Goal: Information Seeking & Learning: Learn about a topic

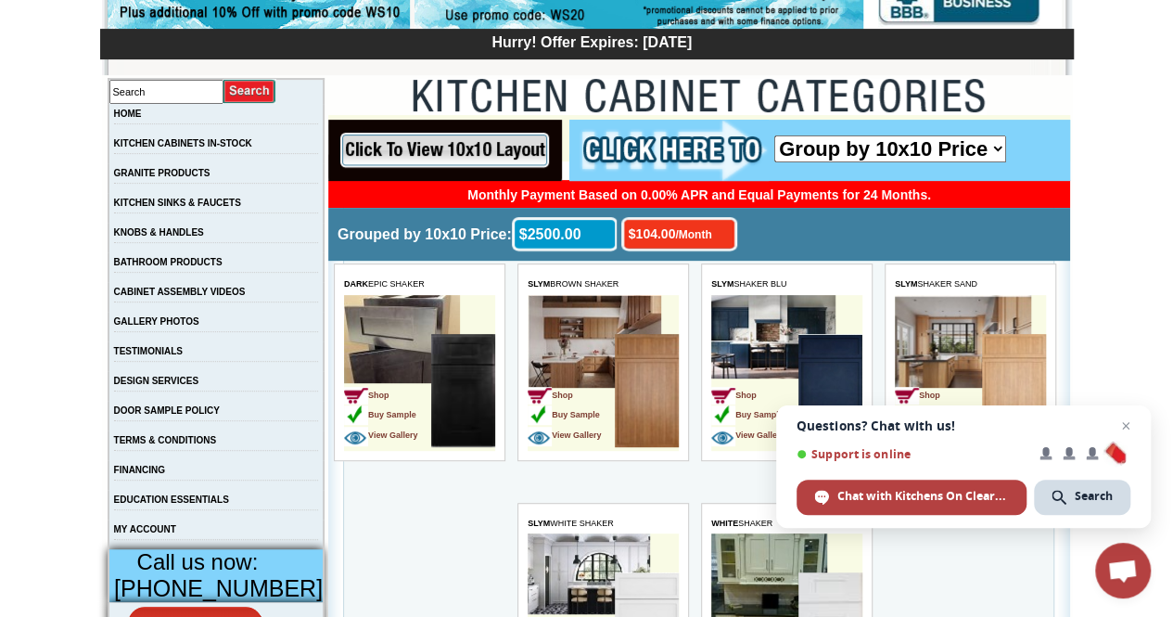
scroll to position [186, 0]
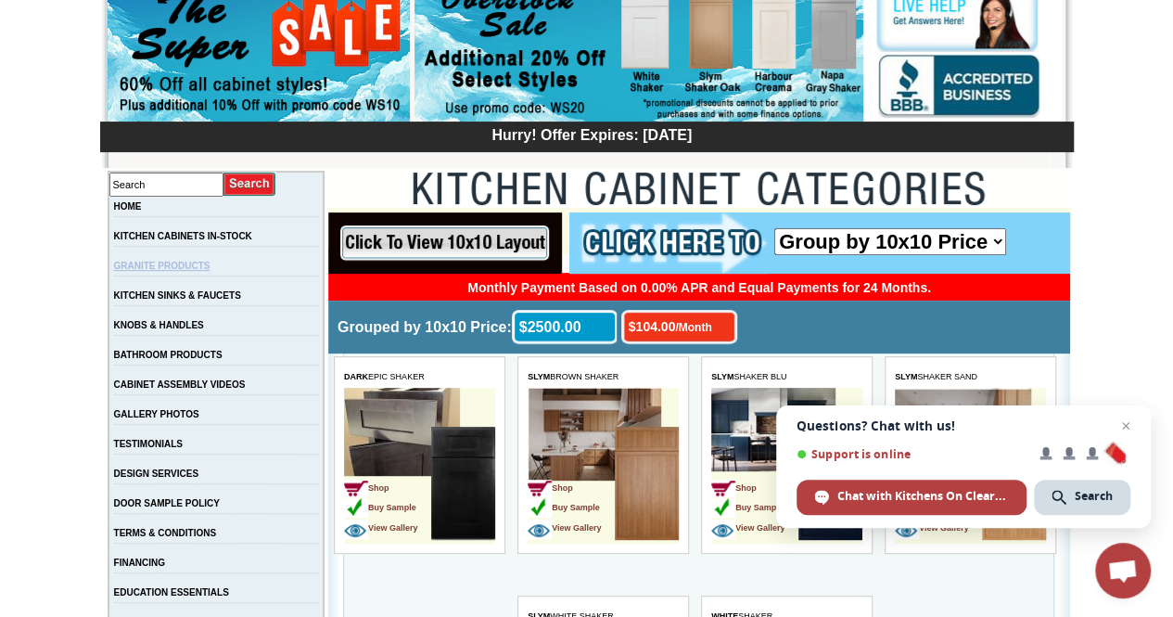
click at [167, 265] on link "GRANITE PRODUCTS" at bounding box center [162, 266] width 96 height 10
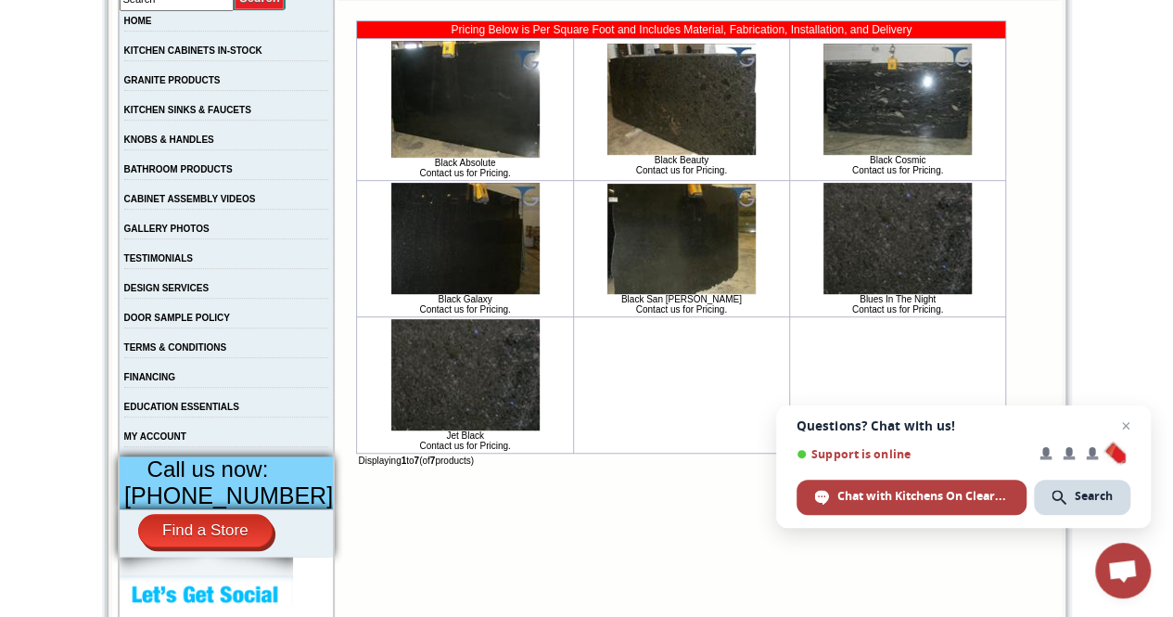
scroll to position [278, 0]
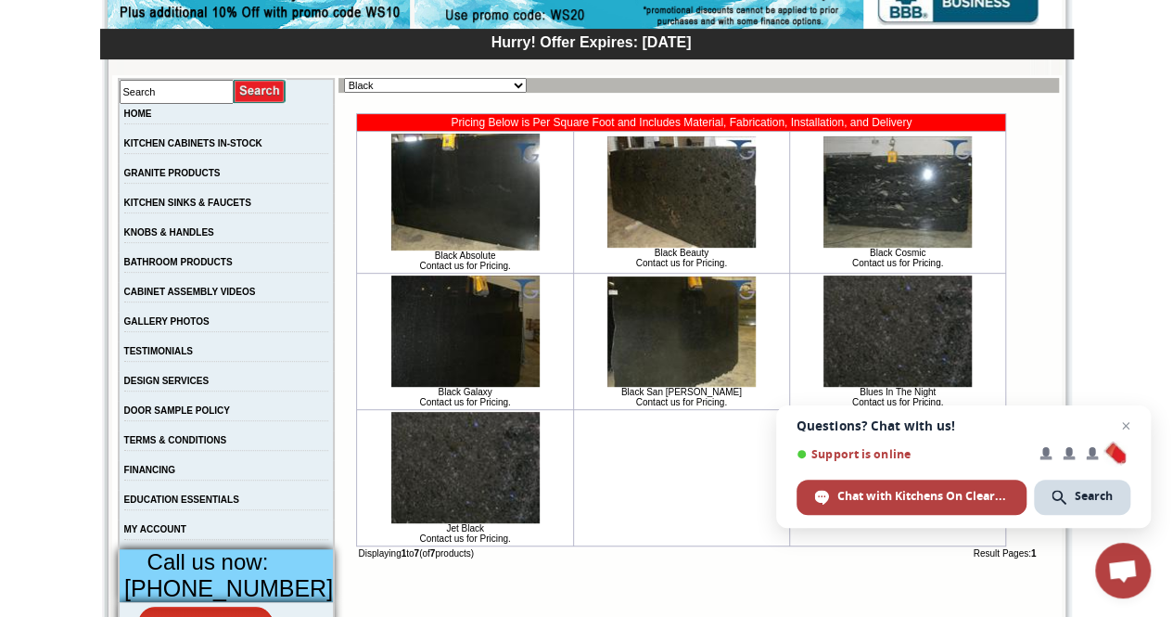
click at [455, 191] on img at bounding box center [465, 192] width 148 height 117
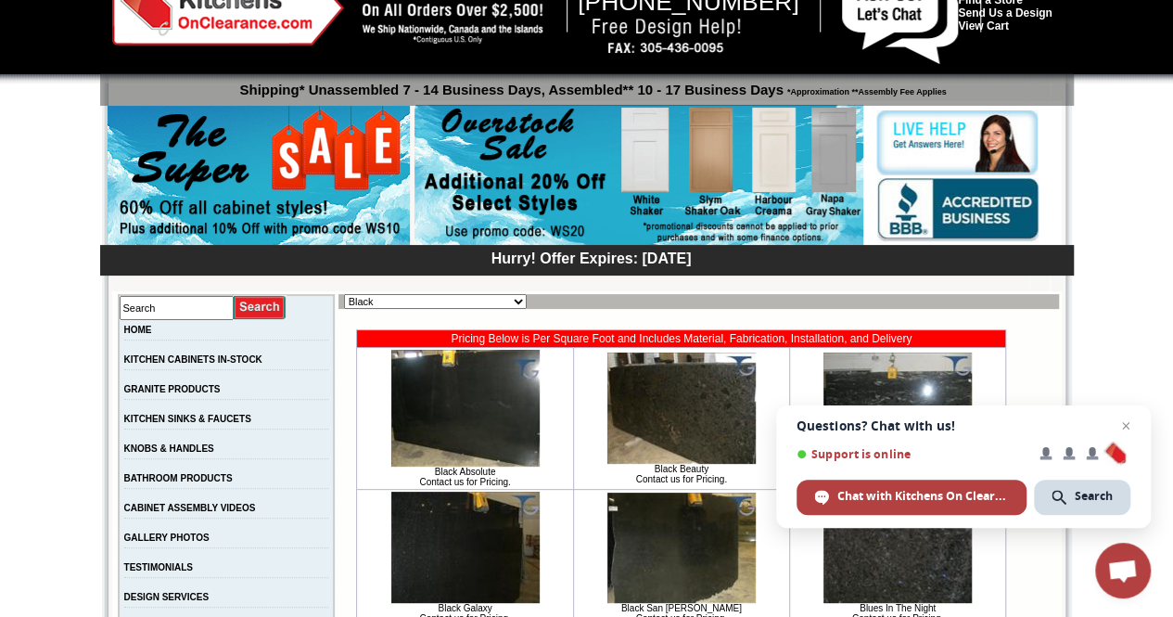
scroll to position [0, 0]
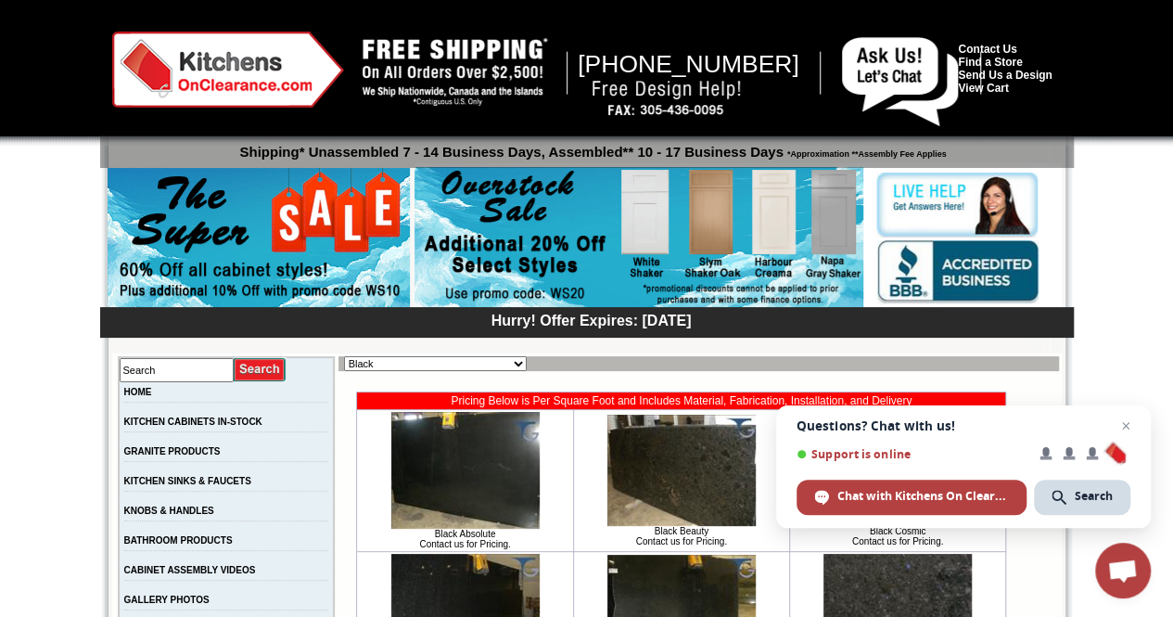
click at [309, 232] on img at bounding box center [259, 239] width 302 height 142
click at [209, 418] on link "KITCHEN CABINETS IN-STOCK" at bounding box center [193, 421] width 138 height 10
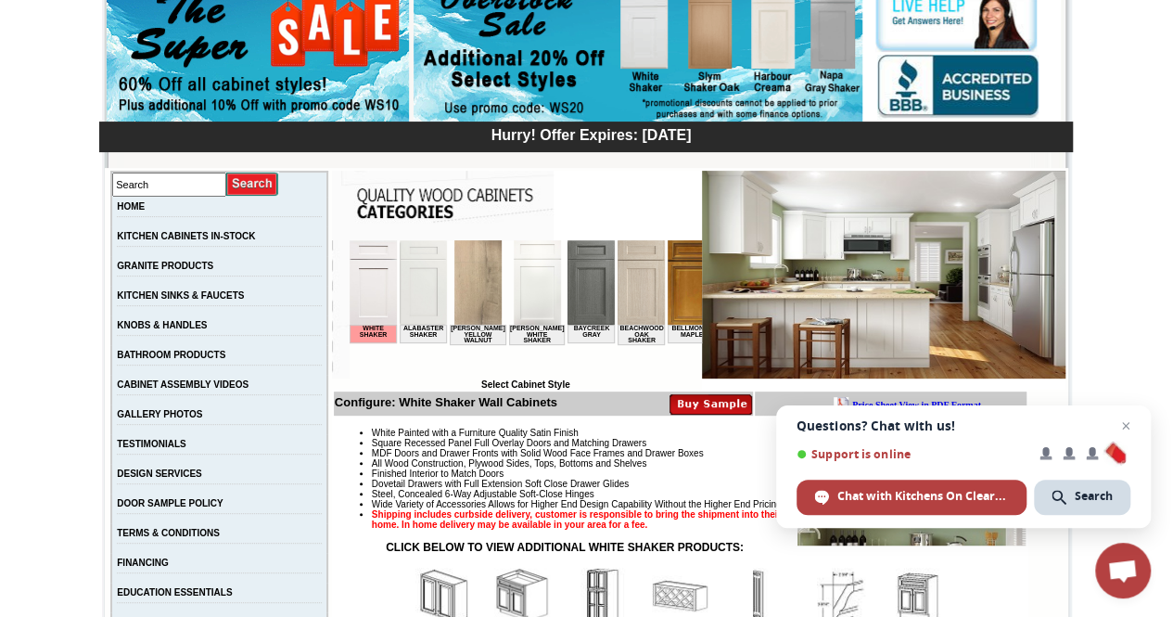
click at [467, 273] on img at bounding box center [477, 282] width 47 height 84
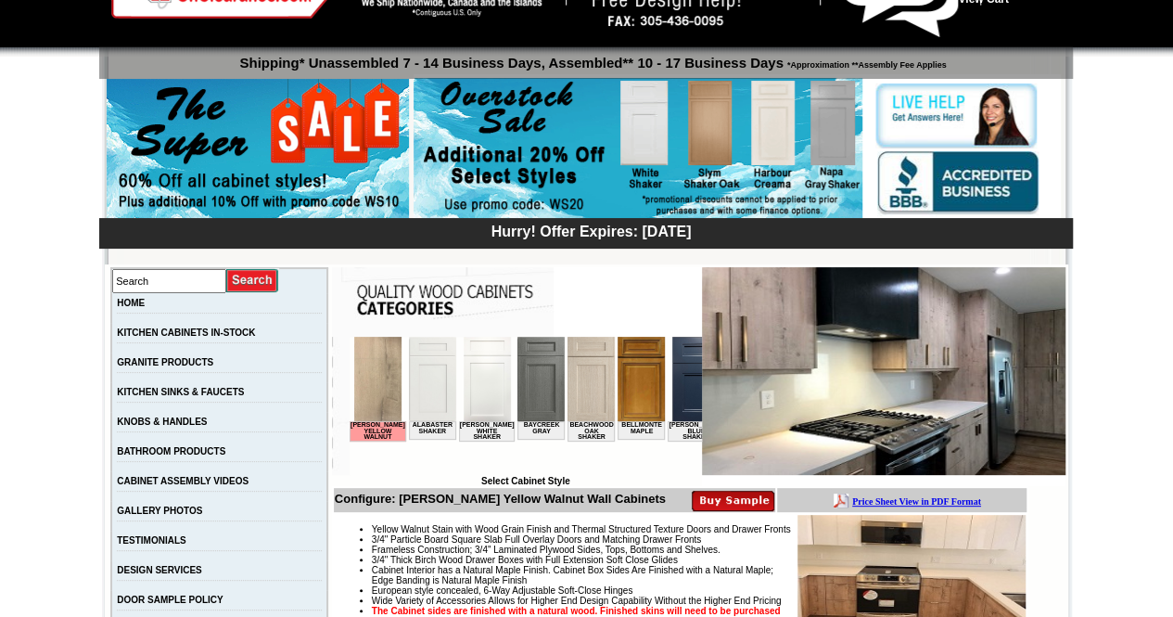
scroll to position [186, 0]
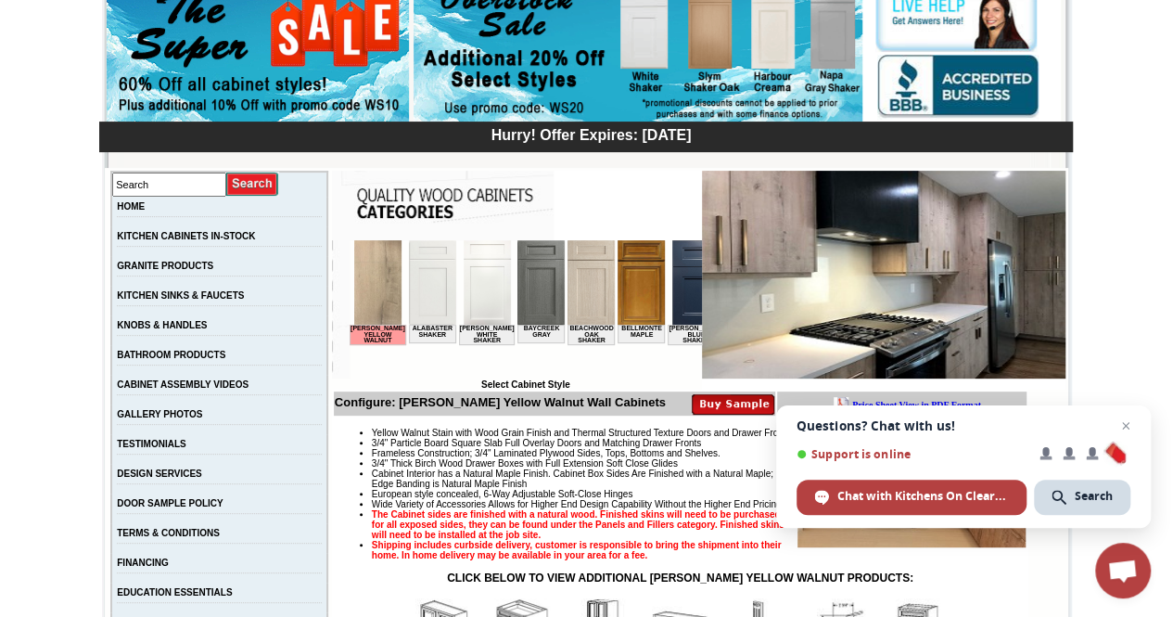
click at [907, 255] on img at bounding box center [884, 275] width 364 height 208
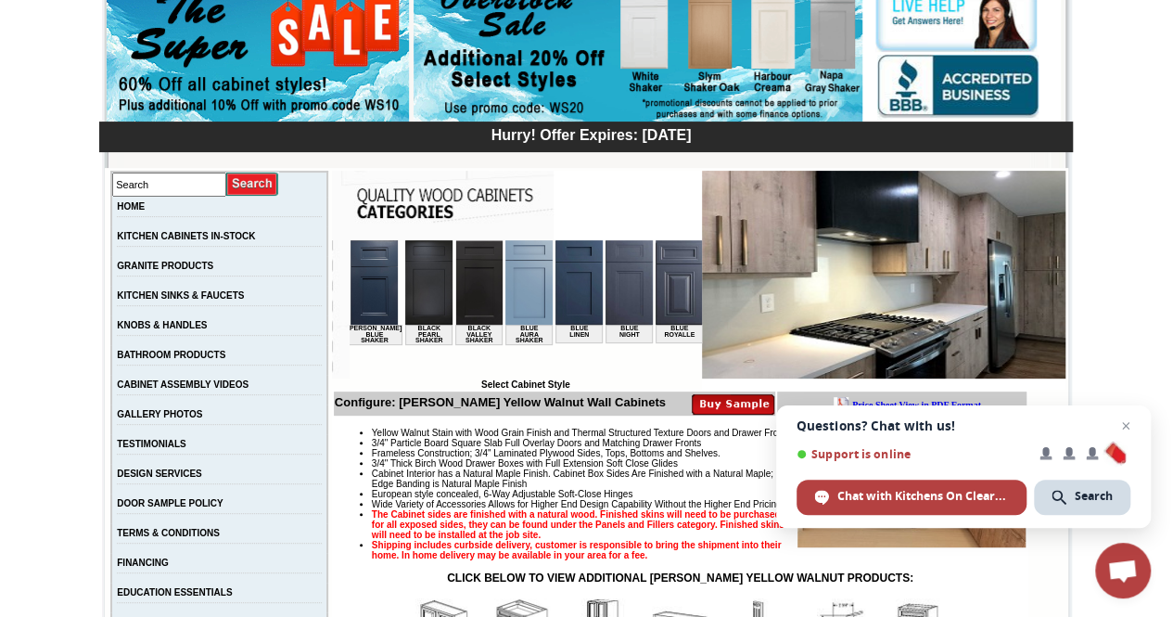
scroll to position [0, 408]
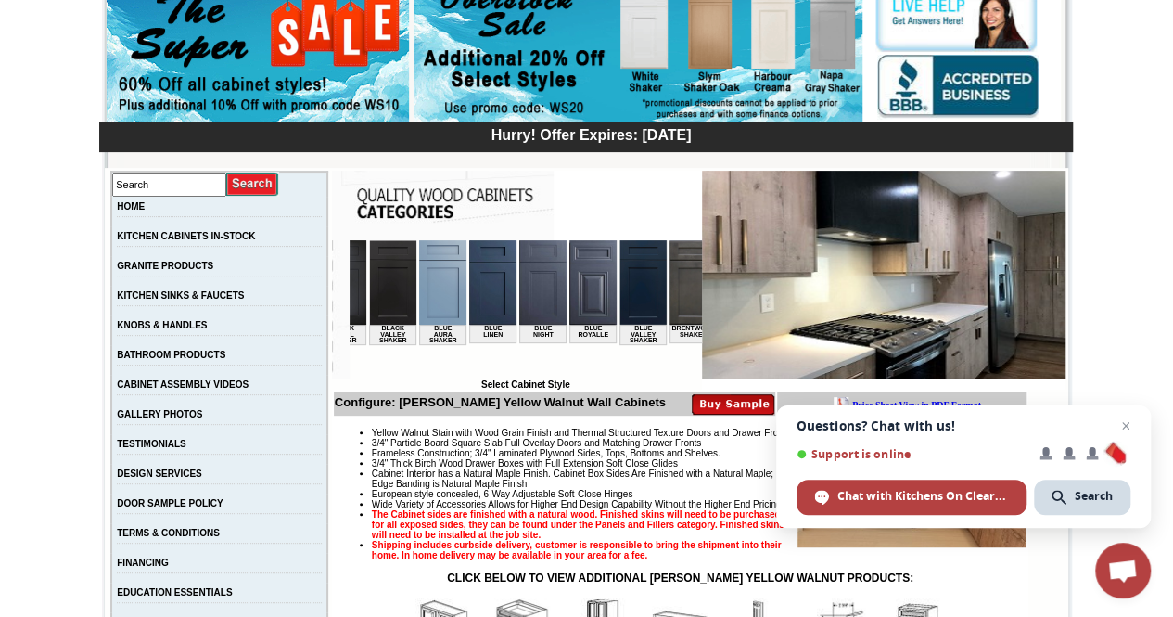
click at [293, 365] on html "[PERSON_NAME] Yellow Walnut Alabaster Shaker [PERSON_NAME] Shaker Baycreek Gray…" at bounding box center [117, 309] width 352 height 139
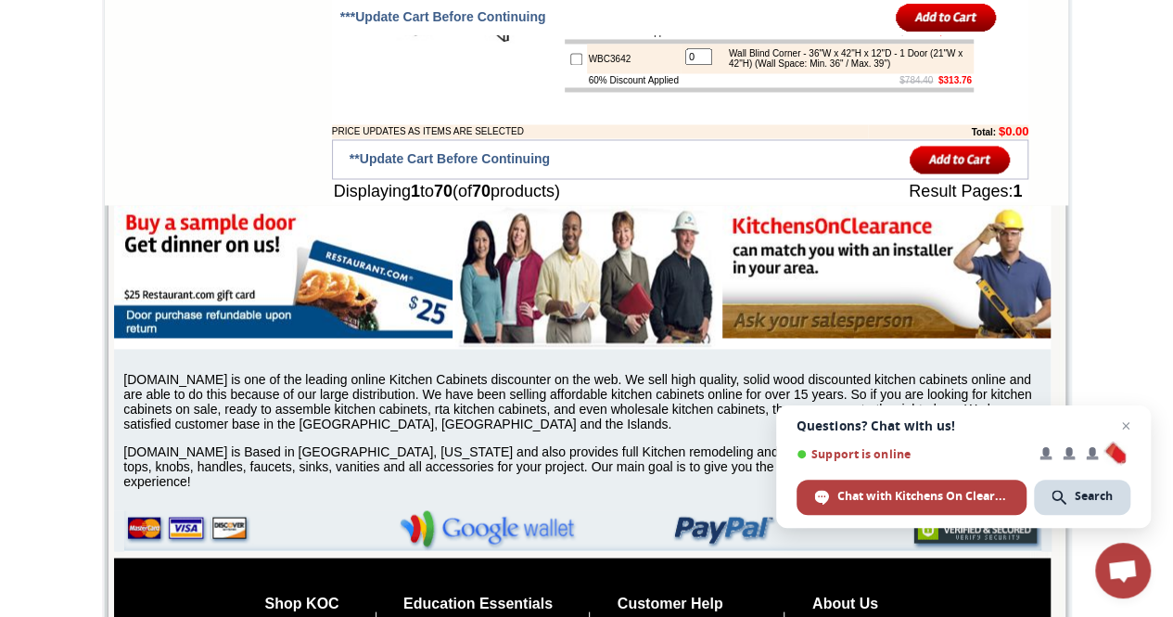
scroll to position [5009, 0]
